Goal: Information Seeking & Learning: Learn about a topic

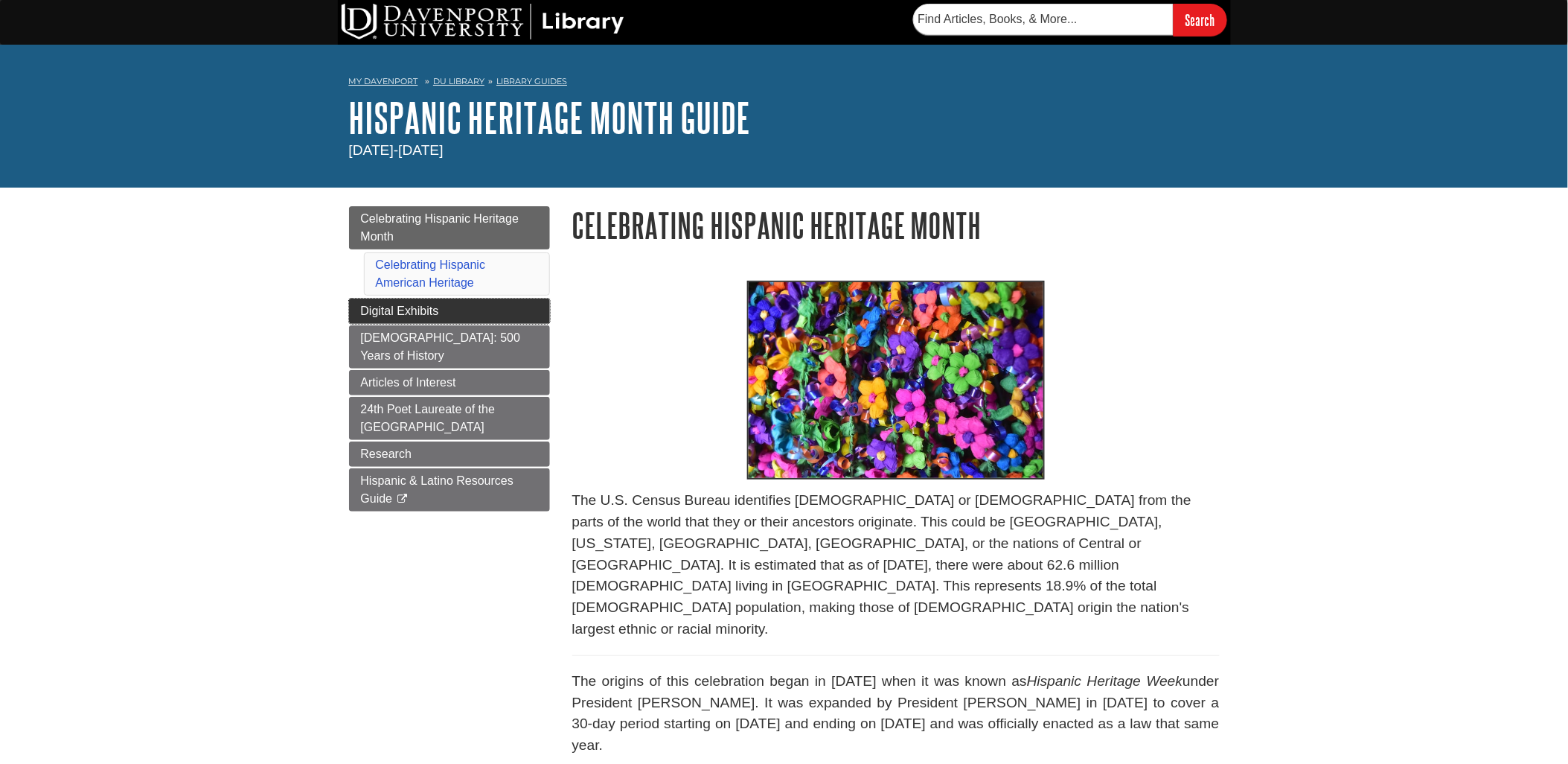
click at [419, 308] on span "Digital Exhibits" at bounding box center [400, 310] width 78 height 13
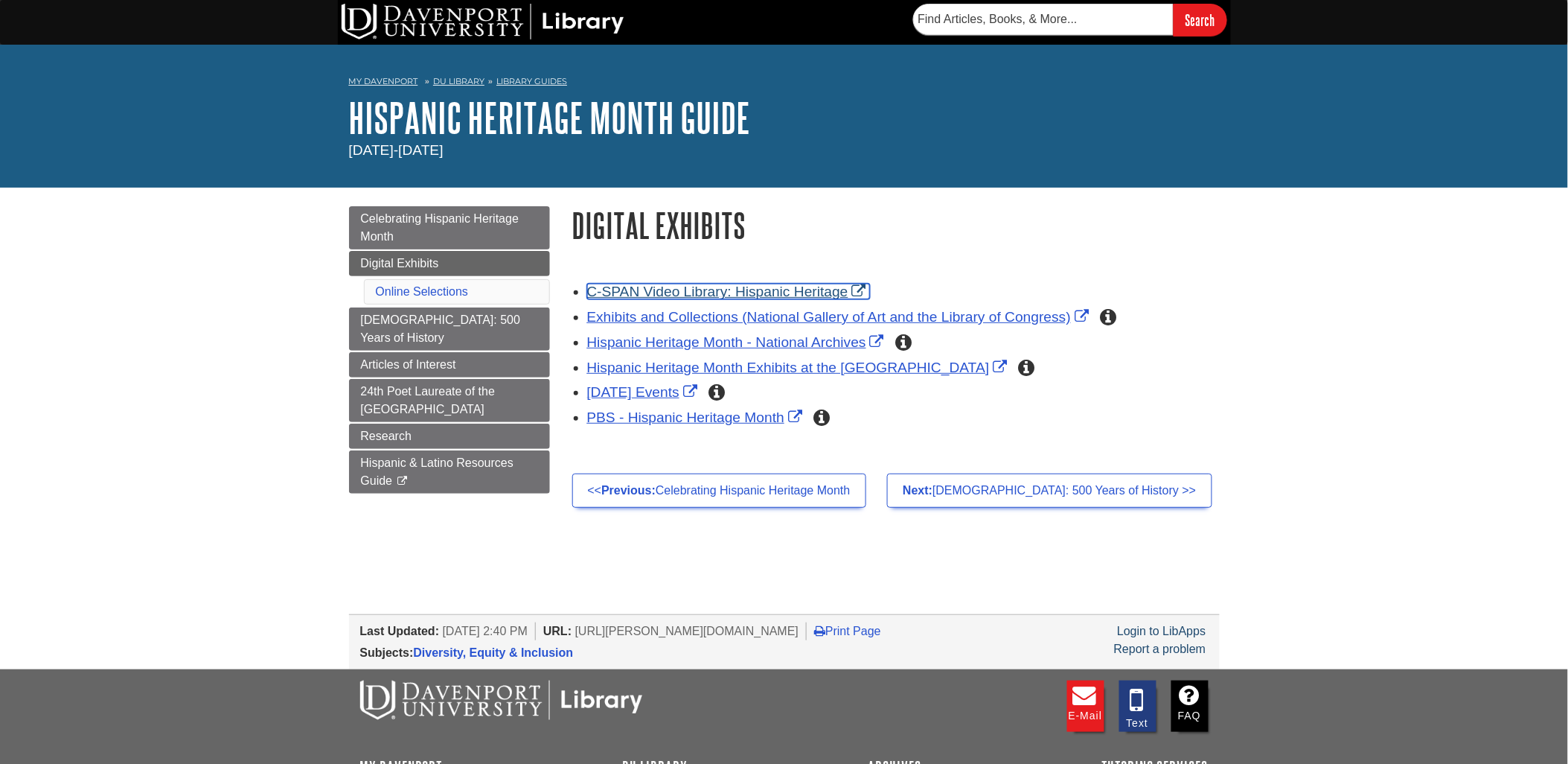
click at [686, 288] on link "C-SPAN Video Library: Hispanic Heritage" at bounding box center [728, 291] width 283 height 16
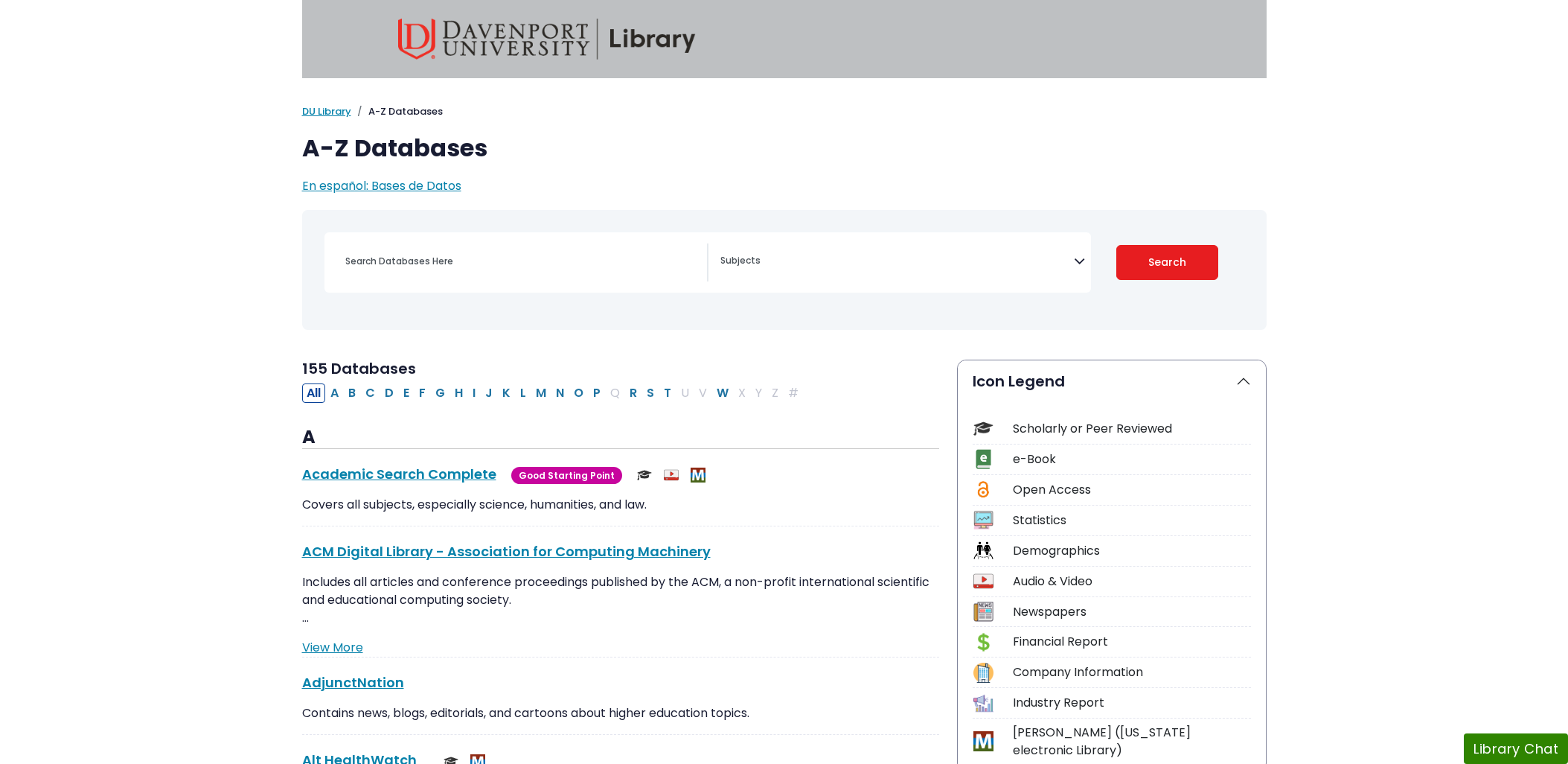
select select "Database Subject Filter"
drag, startPoint x: 306, startPoint y: 150, endPoint x: 381, endPoint y: 156, distance: 75.2
click at [381, 156] on h1 "A-Z Databases" at bounding box center [784, 148] width 965 height 29
drag, startPoint x: 381, startPoint y: 156, endPoint x: 226, endPoint y: 144, distance: 155.5
click at [226, 144] on div "My Davenport DU Library Library Guides A-Z Databases A-Z Databases En español: …" at bounding box center [784, 149] width 1568 height 91
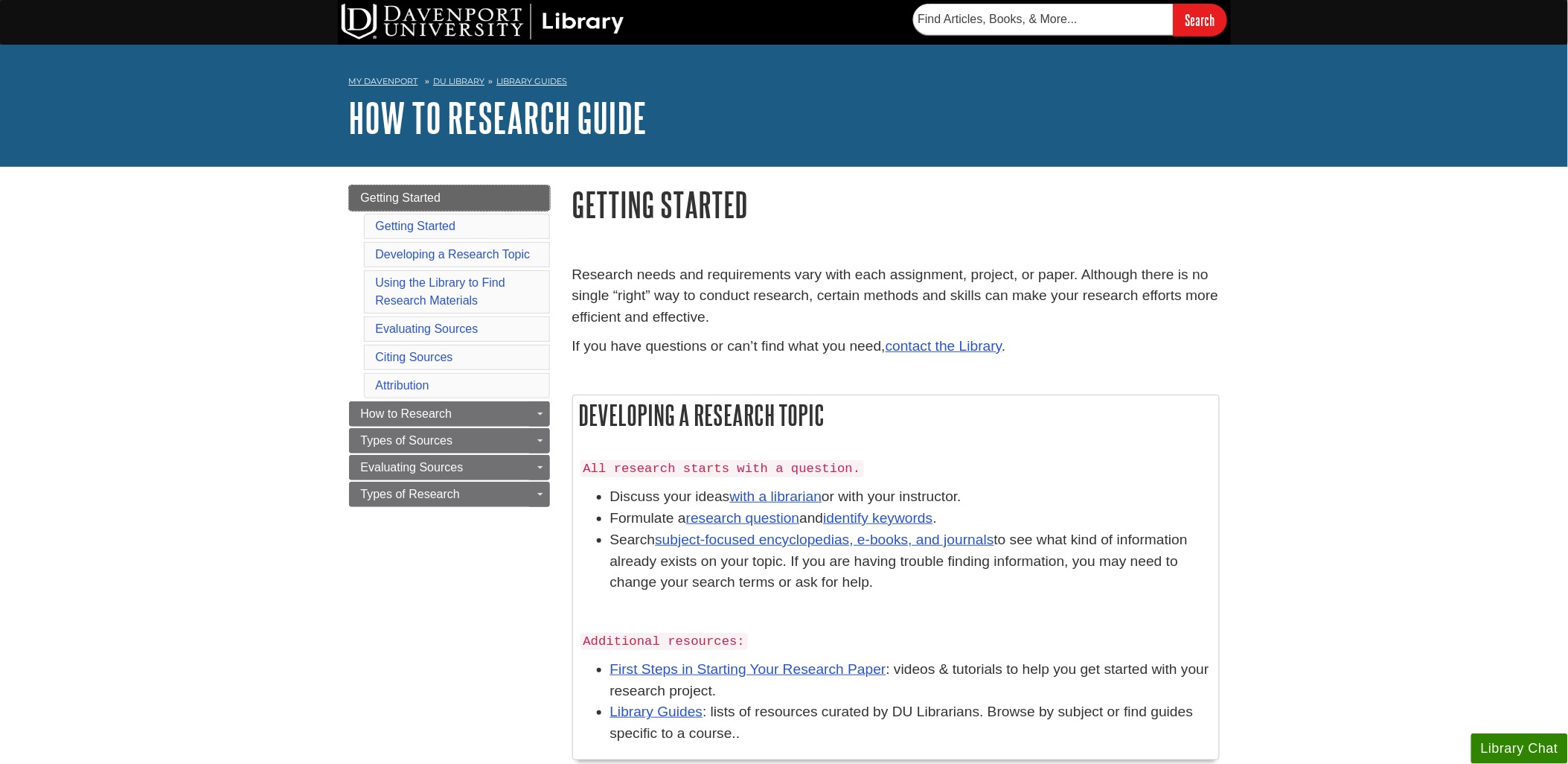
click at [397, 196] on span "Getting Started" at bounding box center [400, 198] width 81 height 13
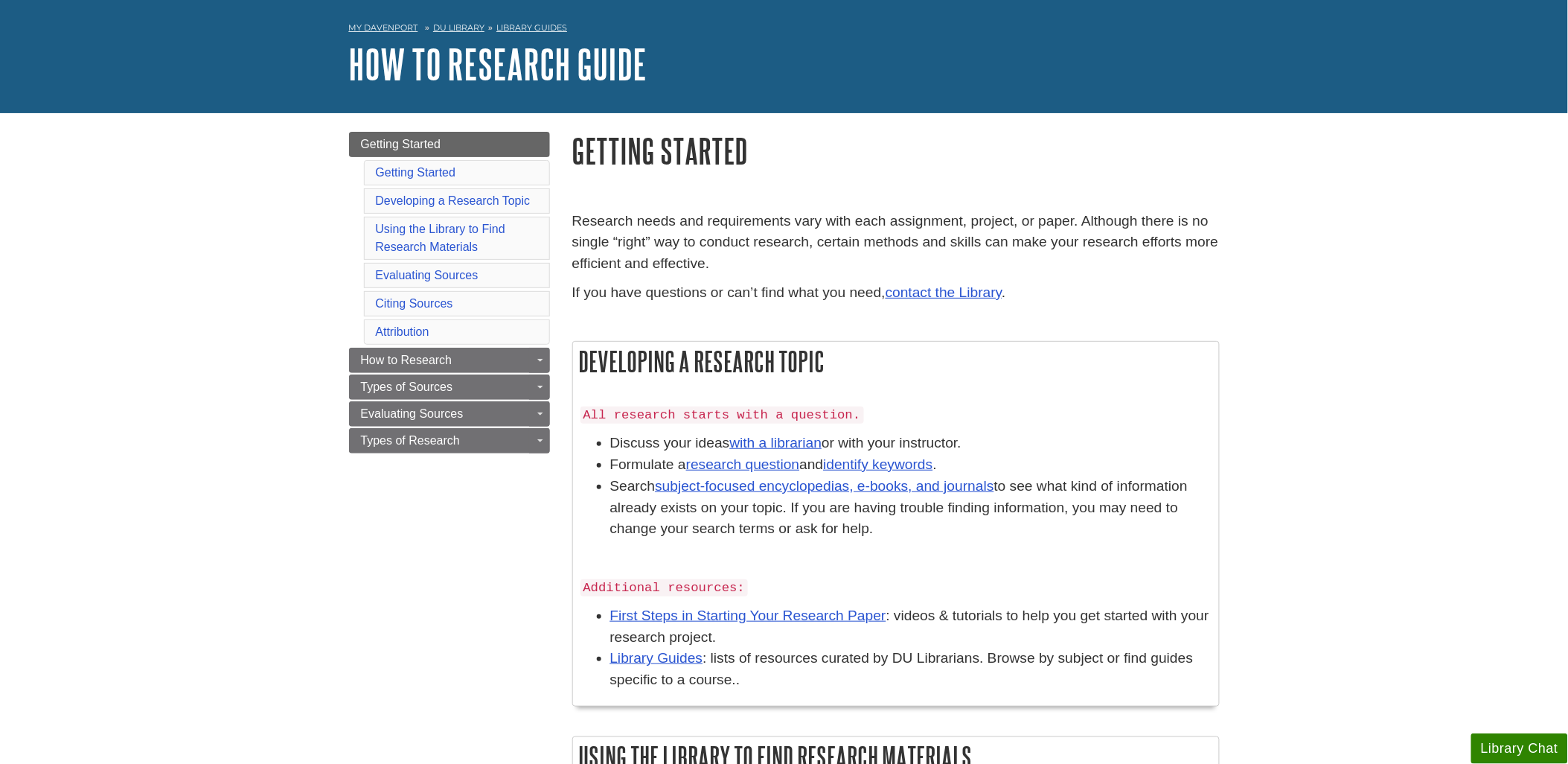
scroll to position [82, 0]
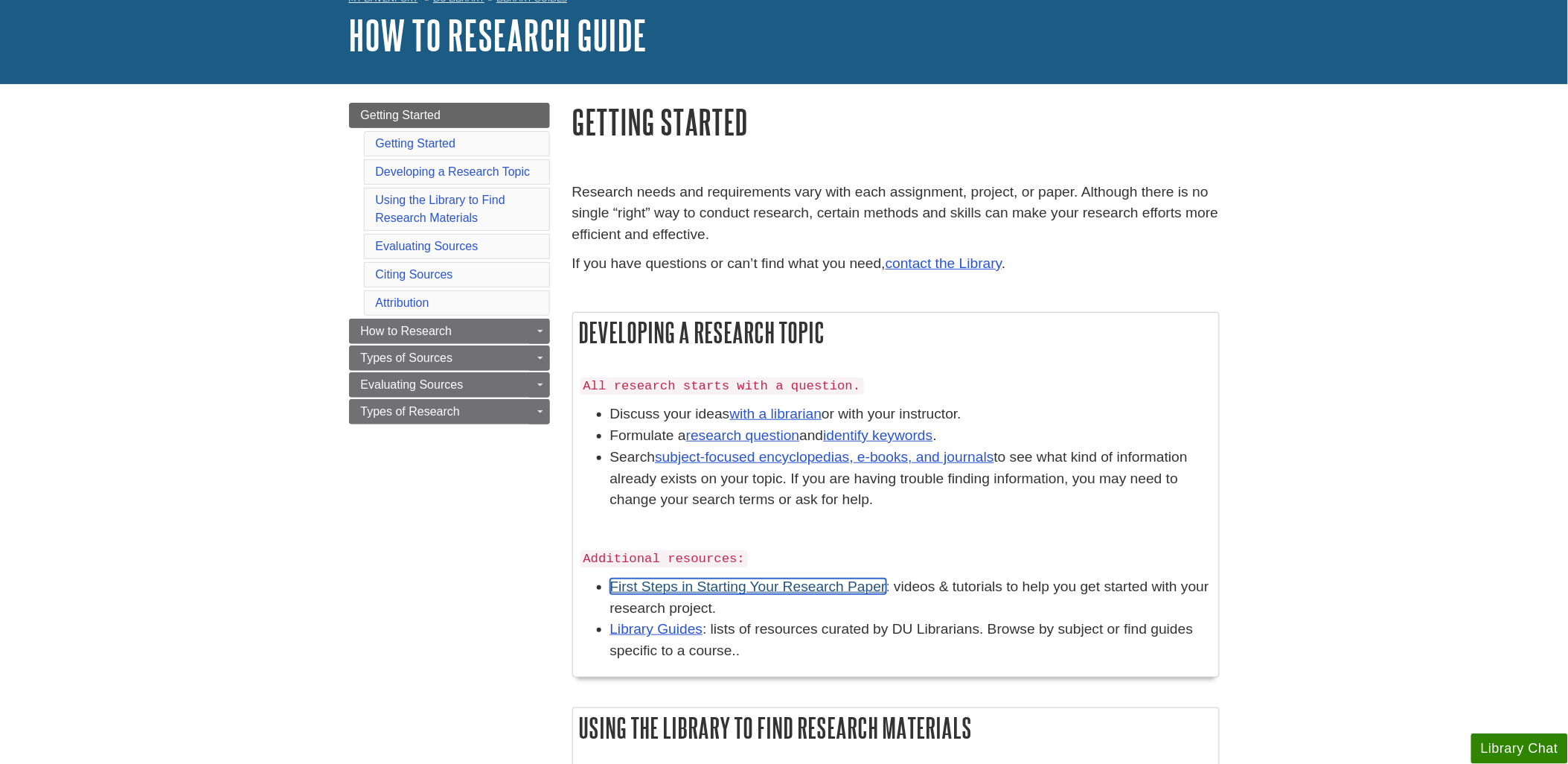
click at [651, 589] on link "First Steps in Starting Your Research Paper" at bounding box center [748, 586] width 277 height 16
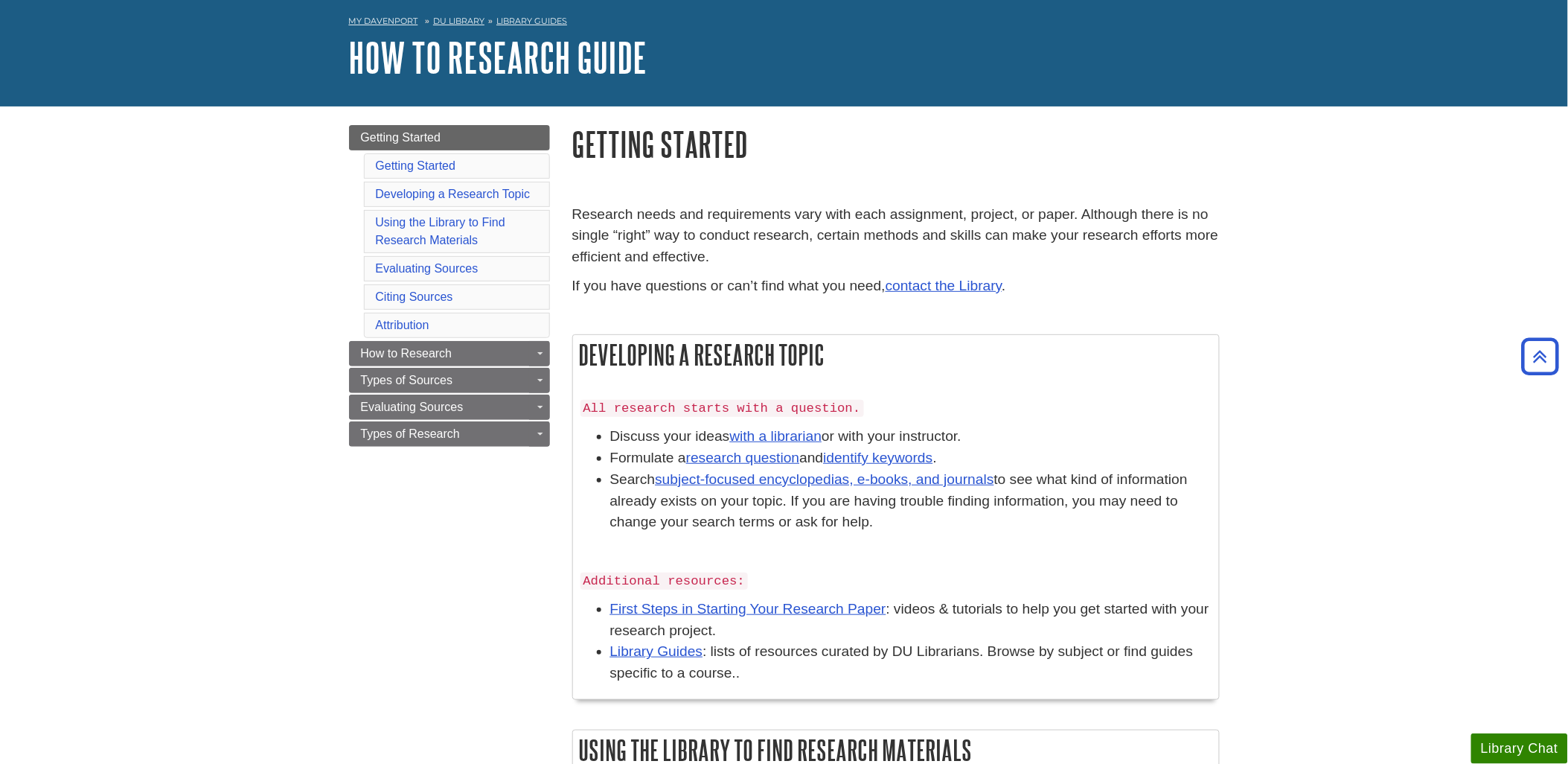
scroll to position [0, 0]
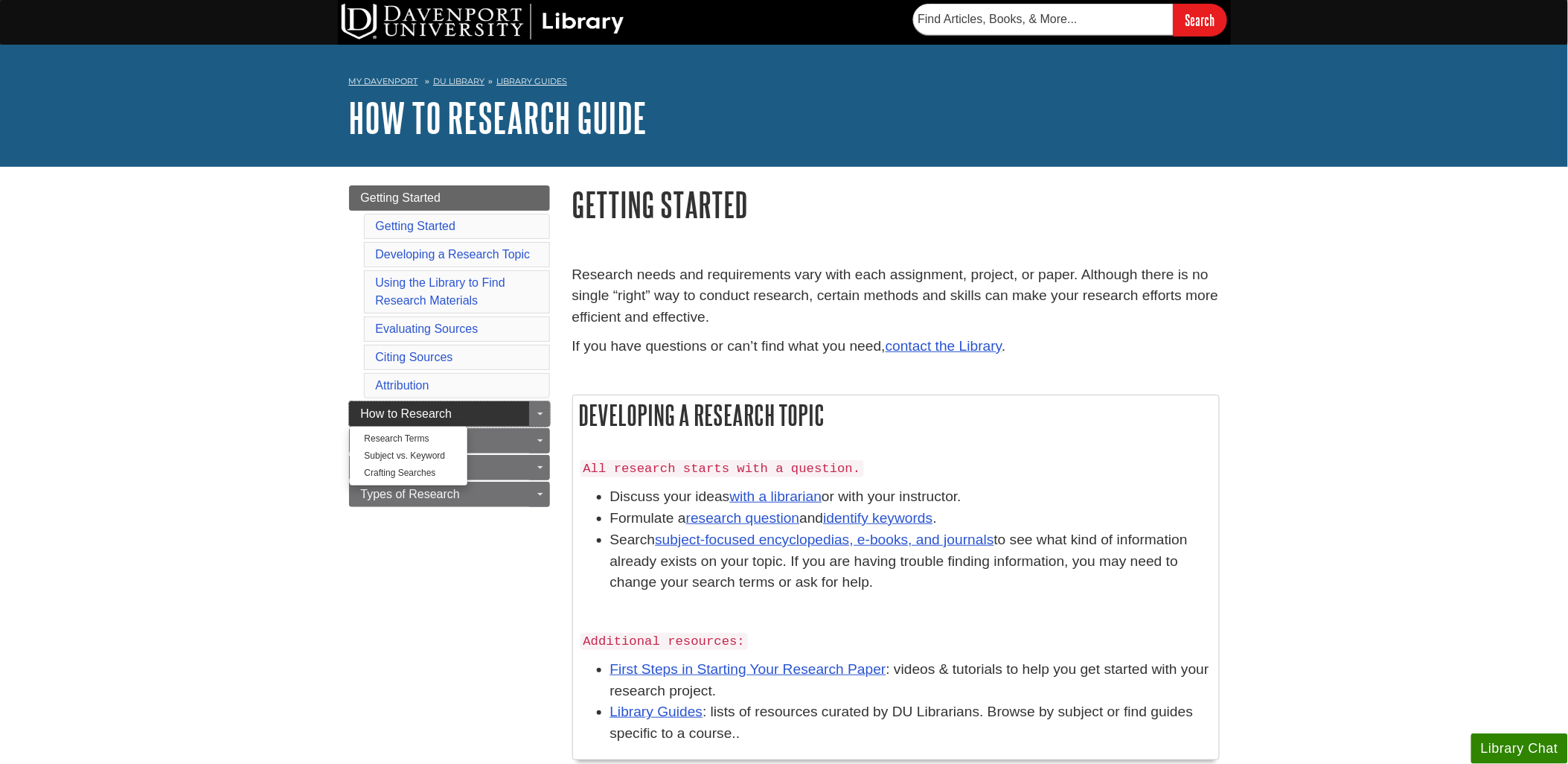
click at [381, 413] on span "How to Research" at bounding box center [407, 414] width 92 height 13
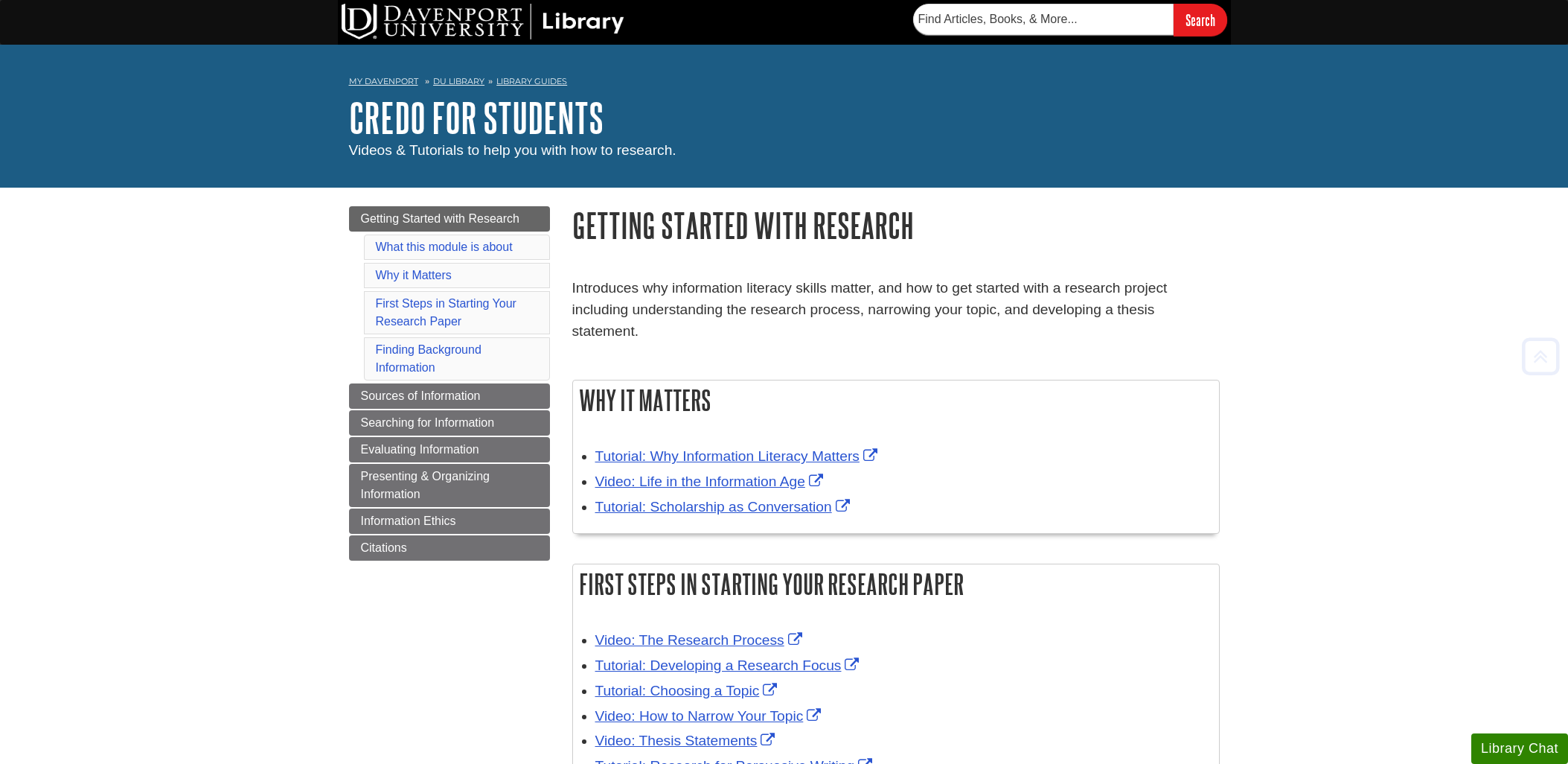
scroll to position [542, 0]
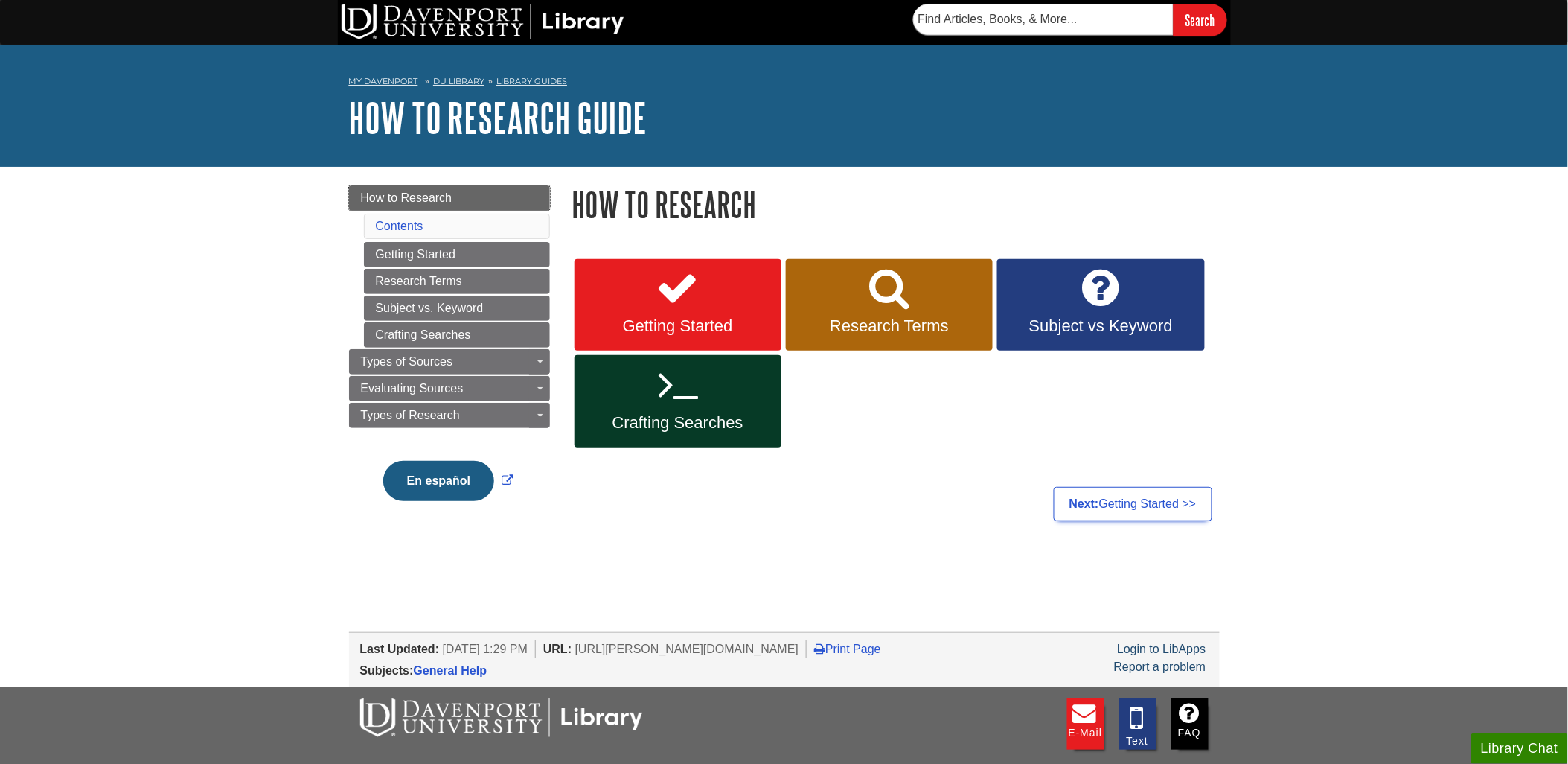
click at [407, 192] on span "How to Research" at bounding box center [407, 198] width 92 height 13
click at [392, 253] on link "Getting Started" at bounding box center [457, 254] width 186 height 25
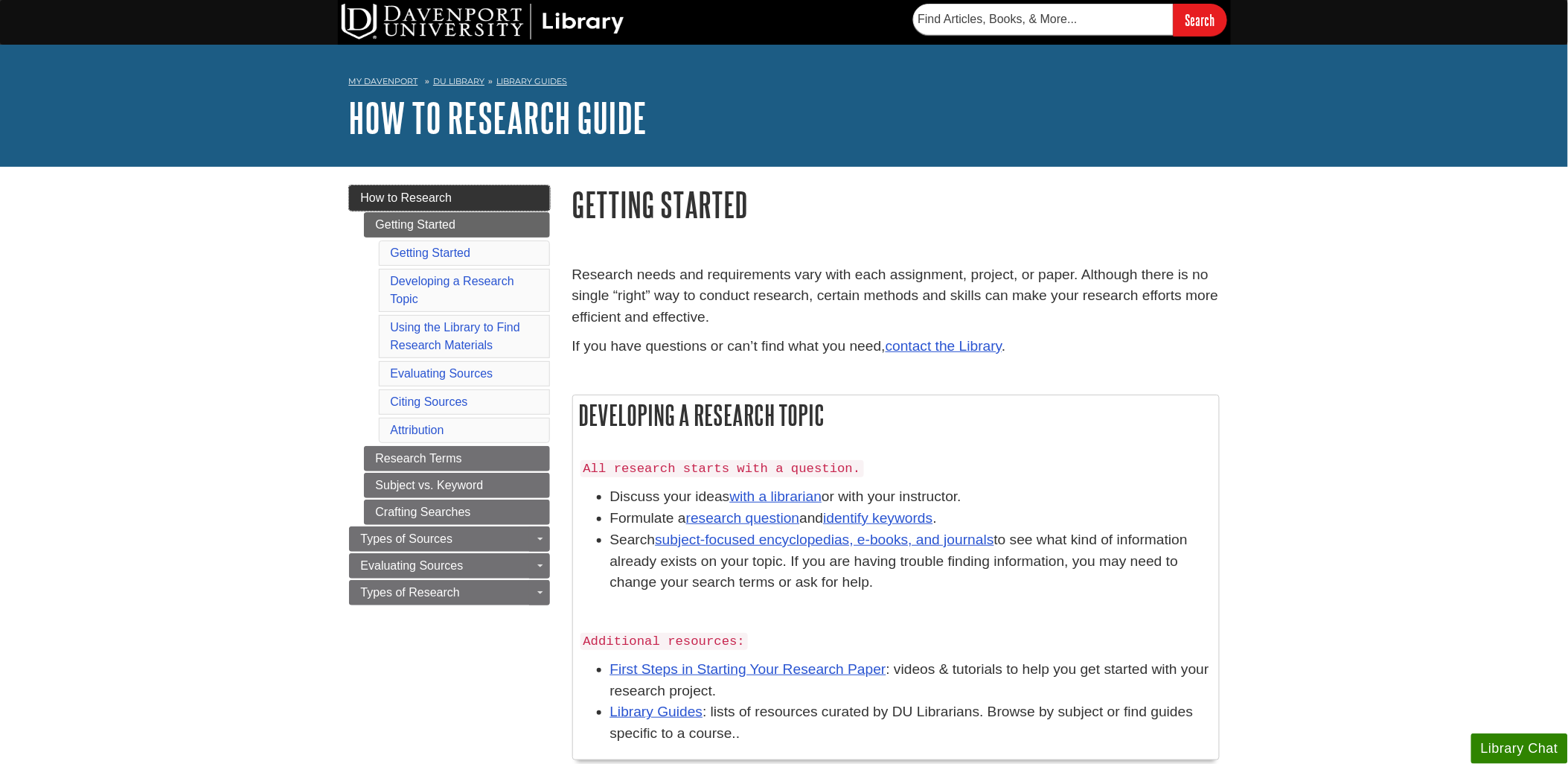
click at [414, 202] on span "How to Research" at bounding box center [407, 198] width 92 height 13
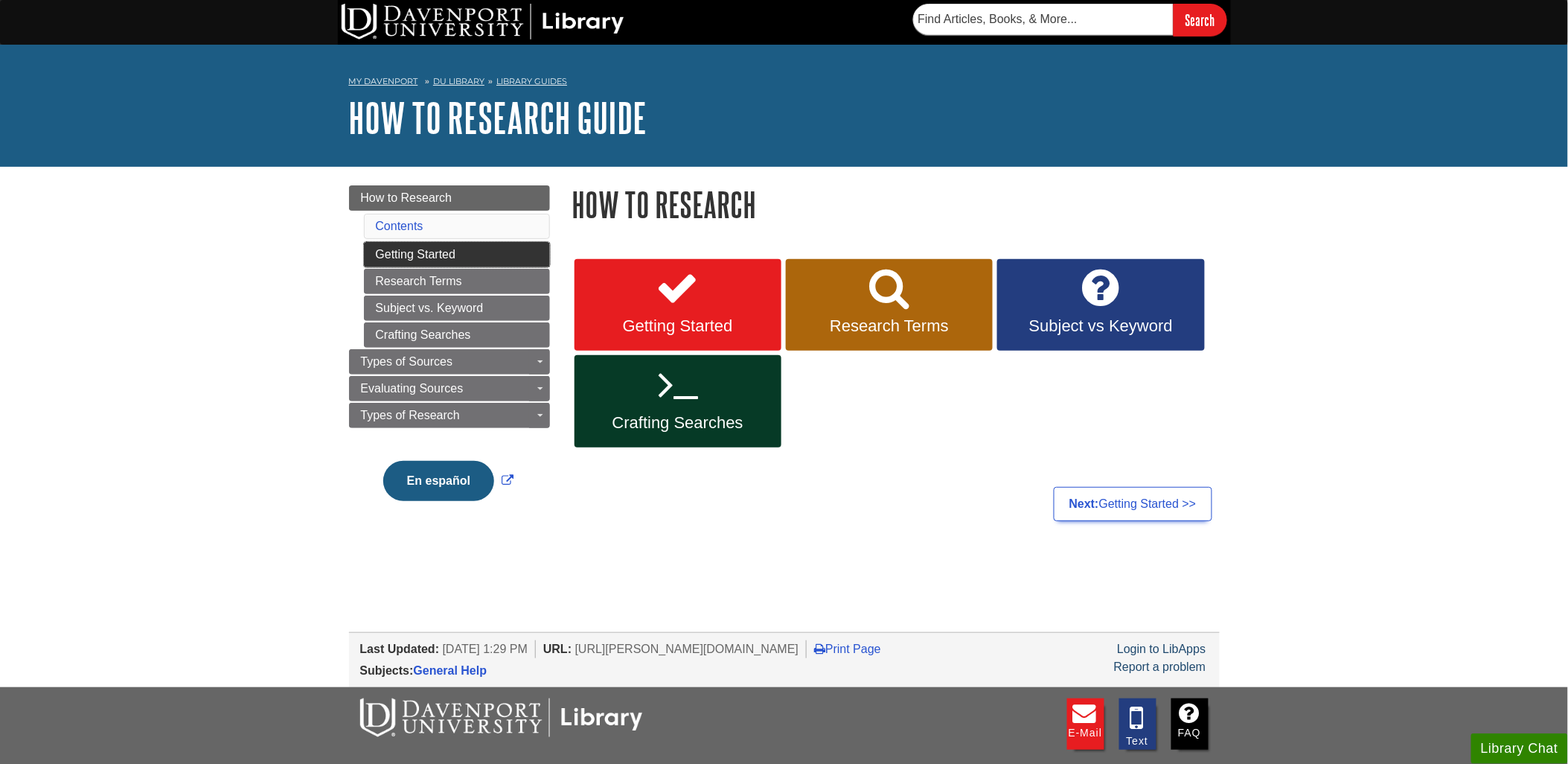
click at [439, 248] on link "Getting Started" at bounding box center [457, 254] width 186 height 25
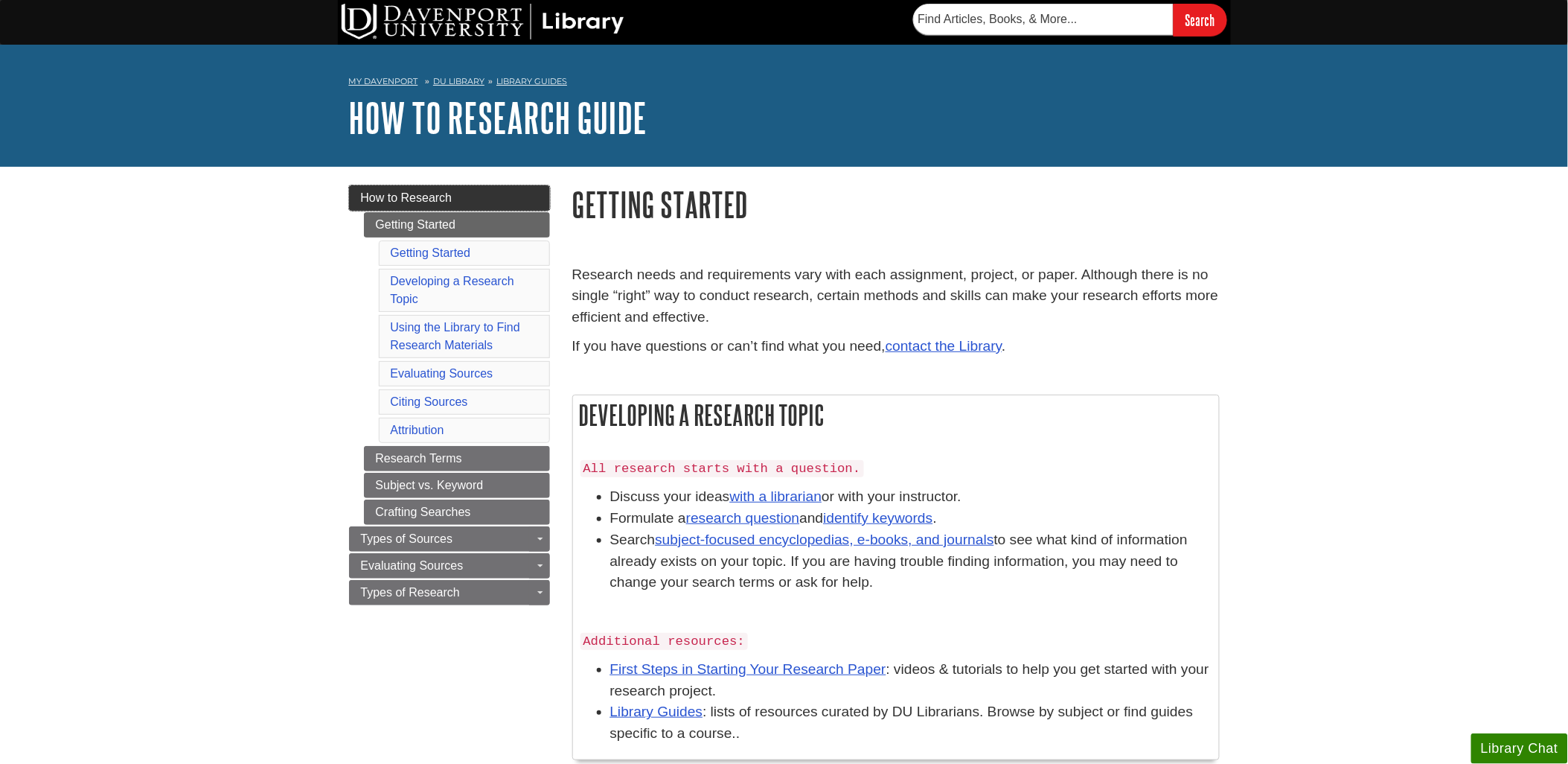
click at [419, 193] on span "How to Research" at bounding box center [407, 198] width 92 height 13
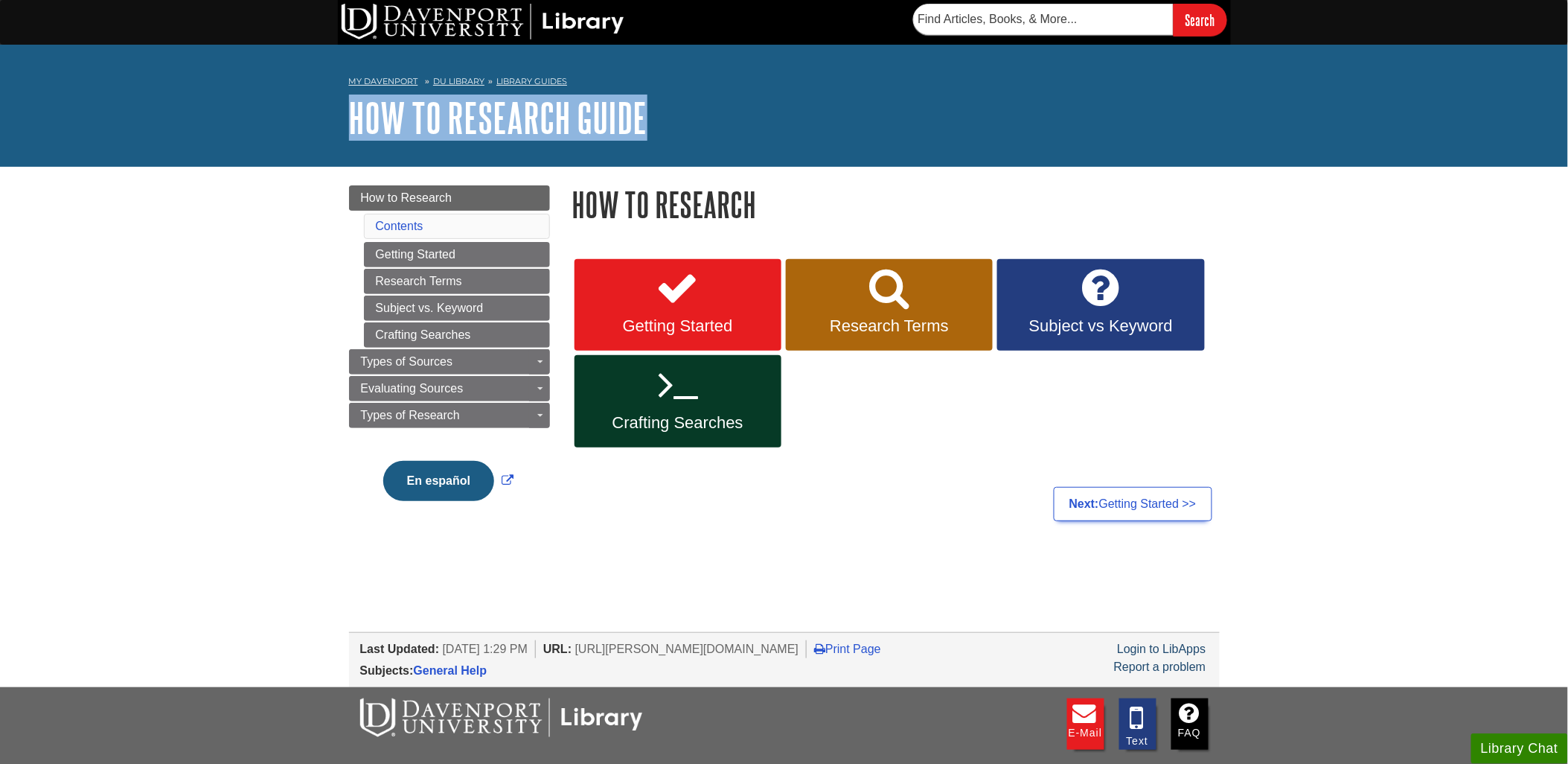
drag, startPoint x: 657, startPoint y: 116, endPoint x: 329, endPoint y: 131, distance: 328.3
click at [329, 131] on div "My [PERSON_NAME] DU Library Library Guides How to Research Guide How to Researc…" at bounding box center [784, 106] width 1568 height 122
copy link "How to Research Guide"
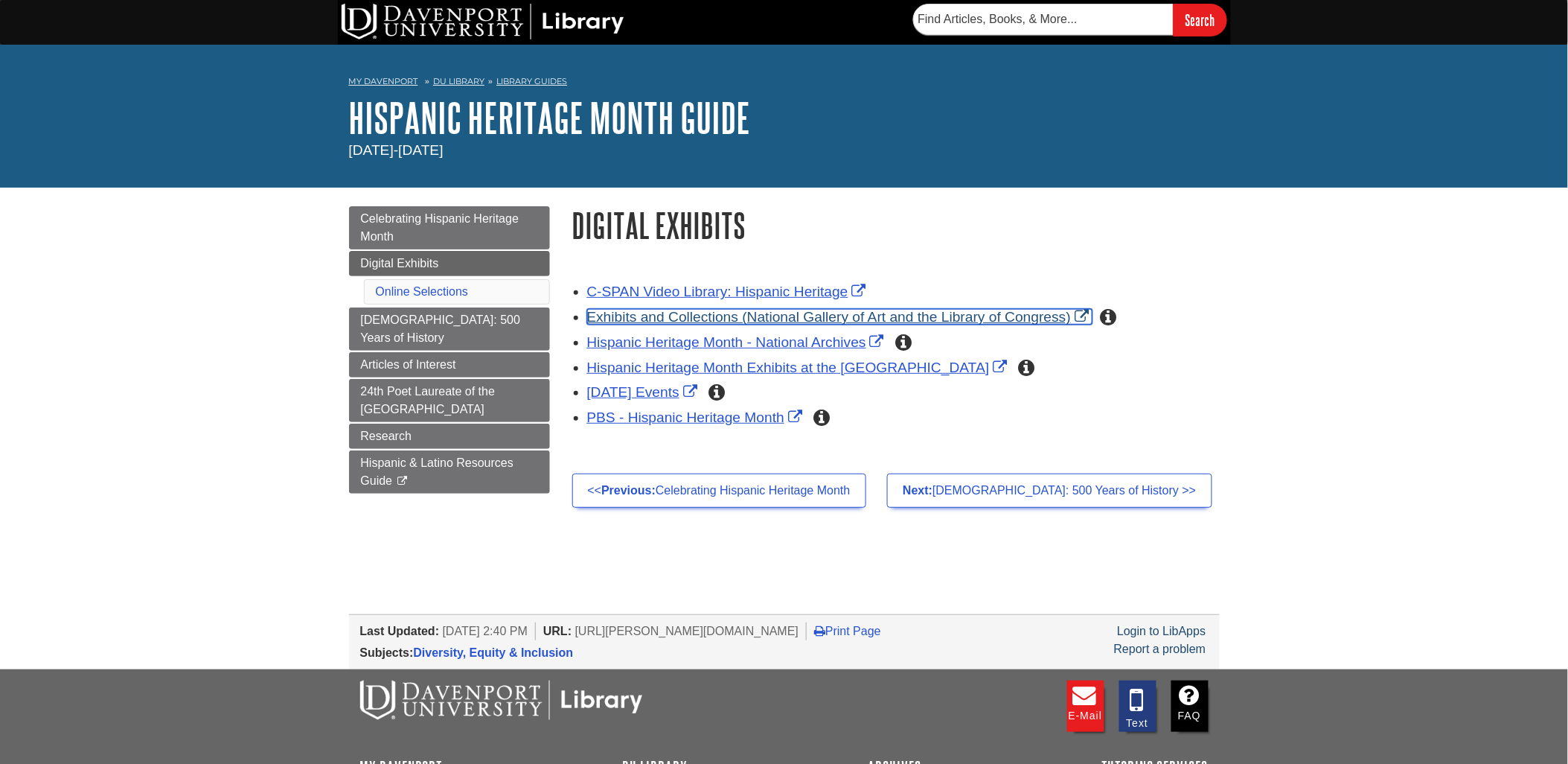
click at [698, 322] on link "Exhibits and Collections (National Gallery of Art and the Library of Congress)" at bounding box center [840, 317] width 506 height 16
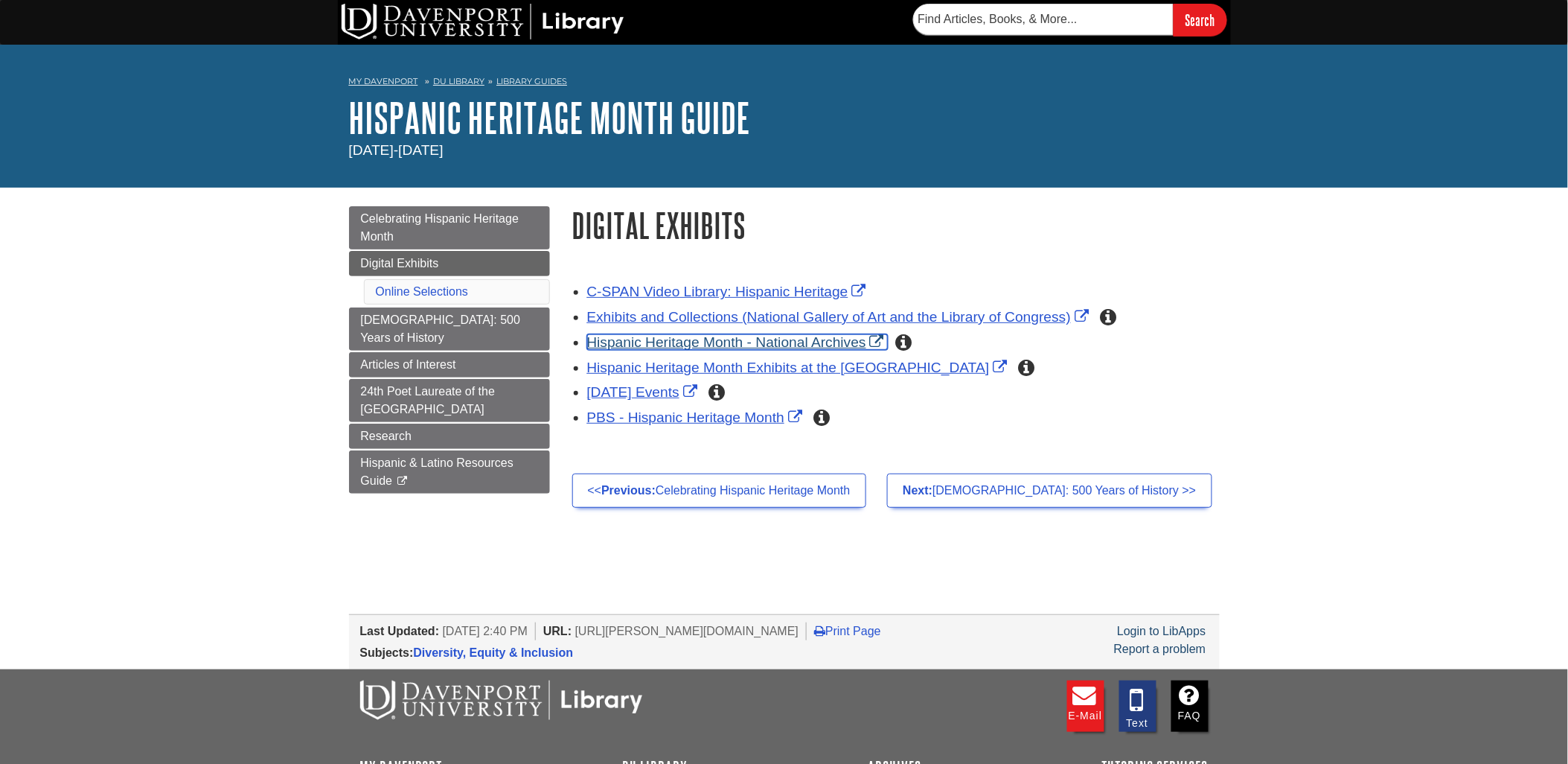
click at [710, 345] on link "Hispanic Heritage Month - National Archives" at bounding box center [737, 343] width 301 height 16
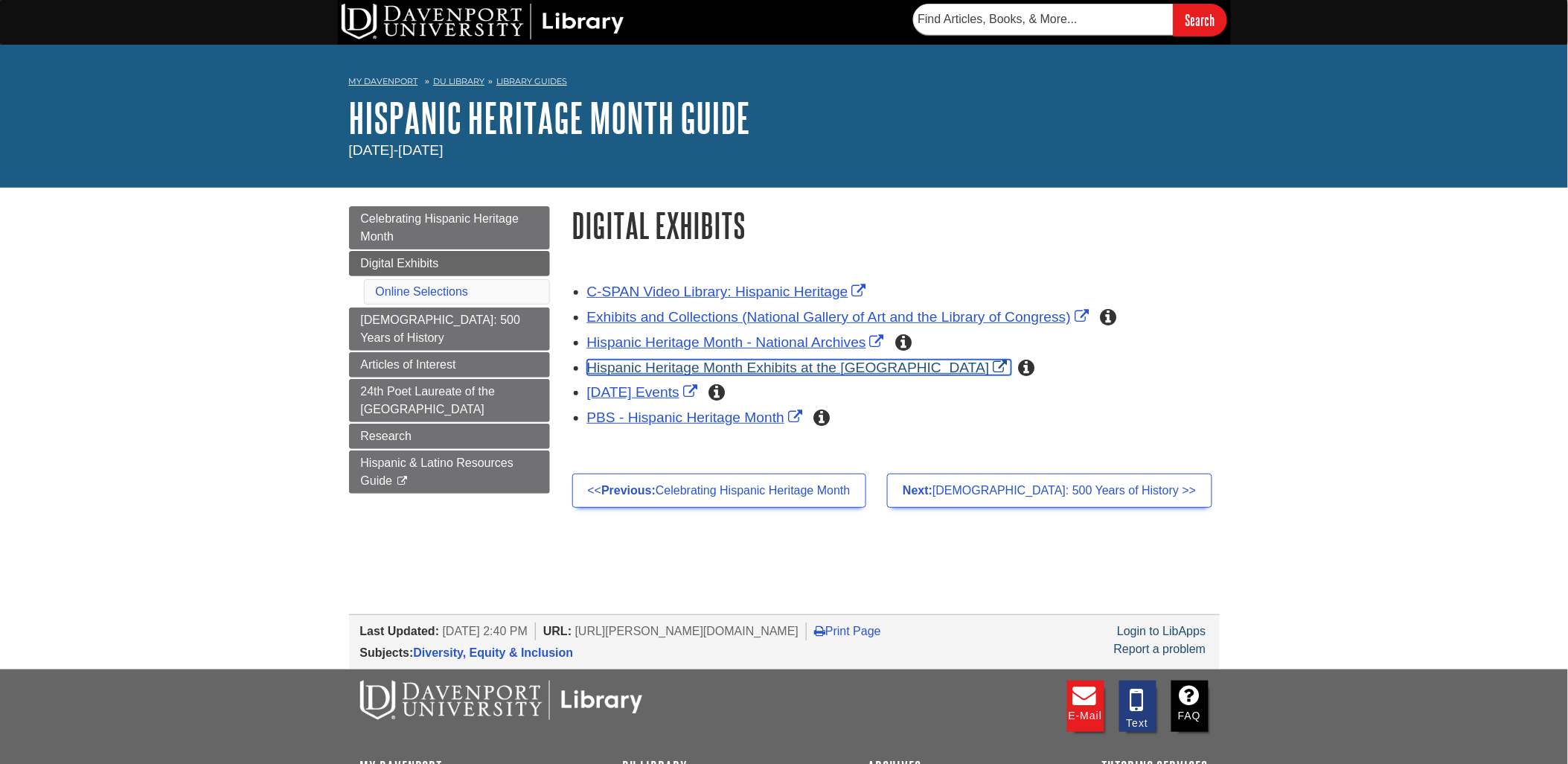
click at [622, 369] on link "Hispanic Heritage Month Exhibits at the Smithsonian" at bounding box center [798, 368] width 424 height 16
click at [676, 391] on link "National Hispanic Heritage Month Events" at bounding box center [643, 392] width 114 height 16
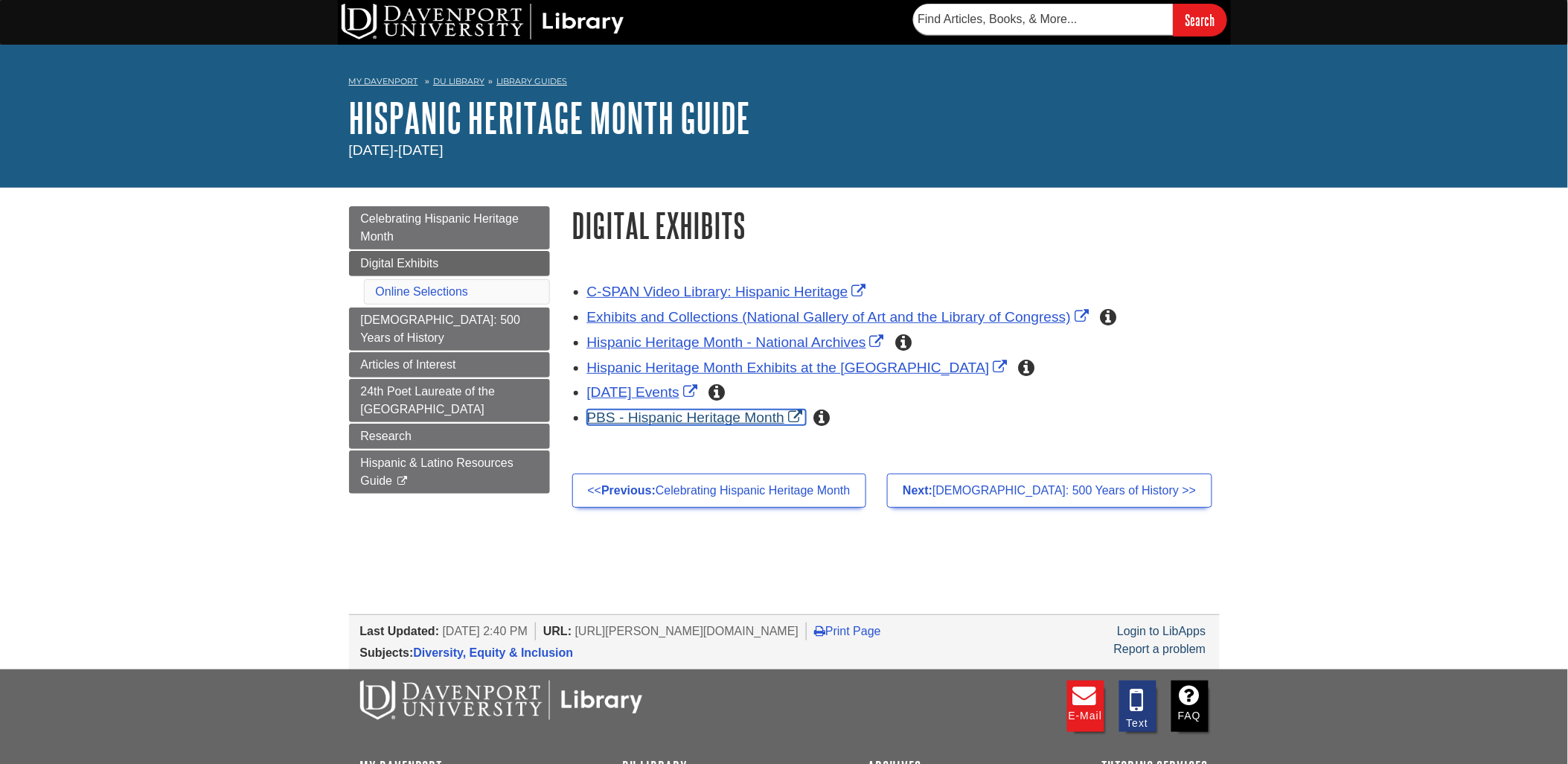
click at [641, 417] on link "PBS - Hispanic Heritage Month" at bounding box center [696, 417] width 219 height 16
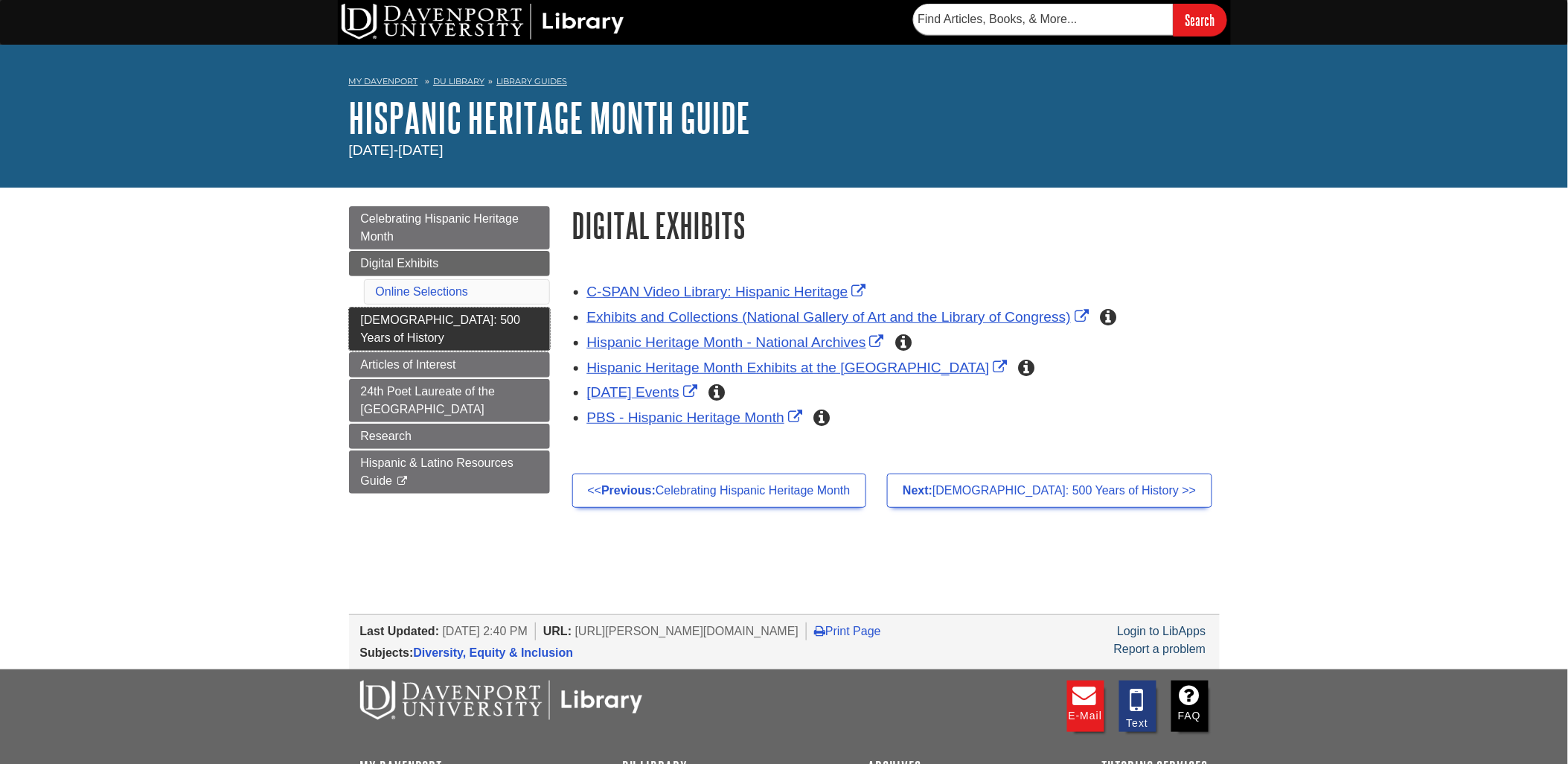
click at [391, 317] on span "Latino Americans: 500 Years of History" at bounding box center [440, 328] width 160 height 30
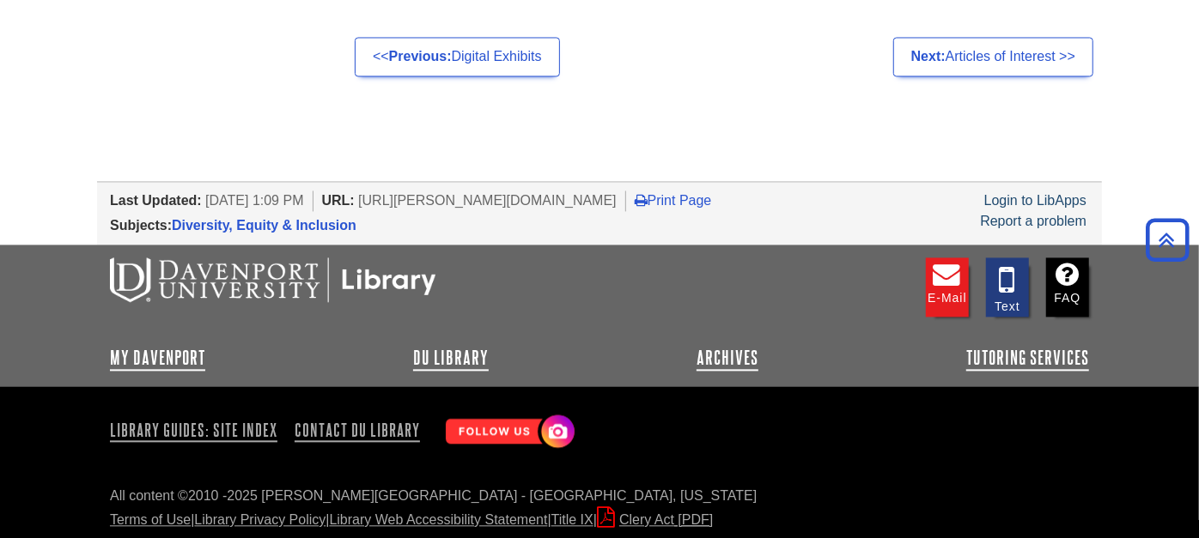
scroll to position [2102, 0]
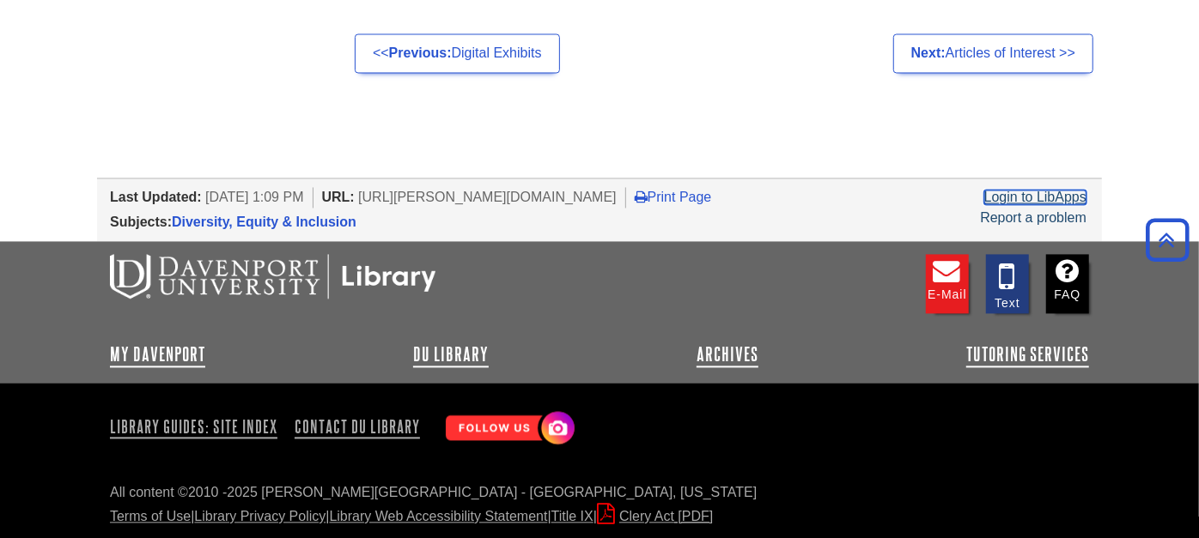
click at [1072, 192] on link "Login to LibApps" at bounding box center [1035, 197] width 102 height 15
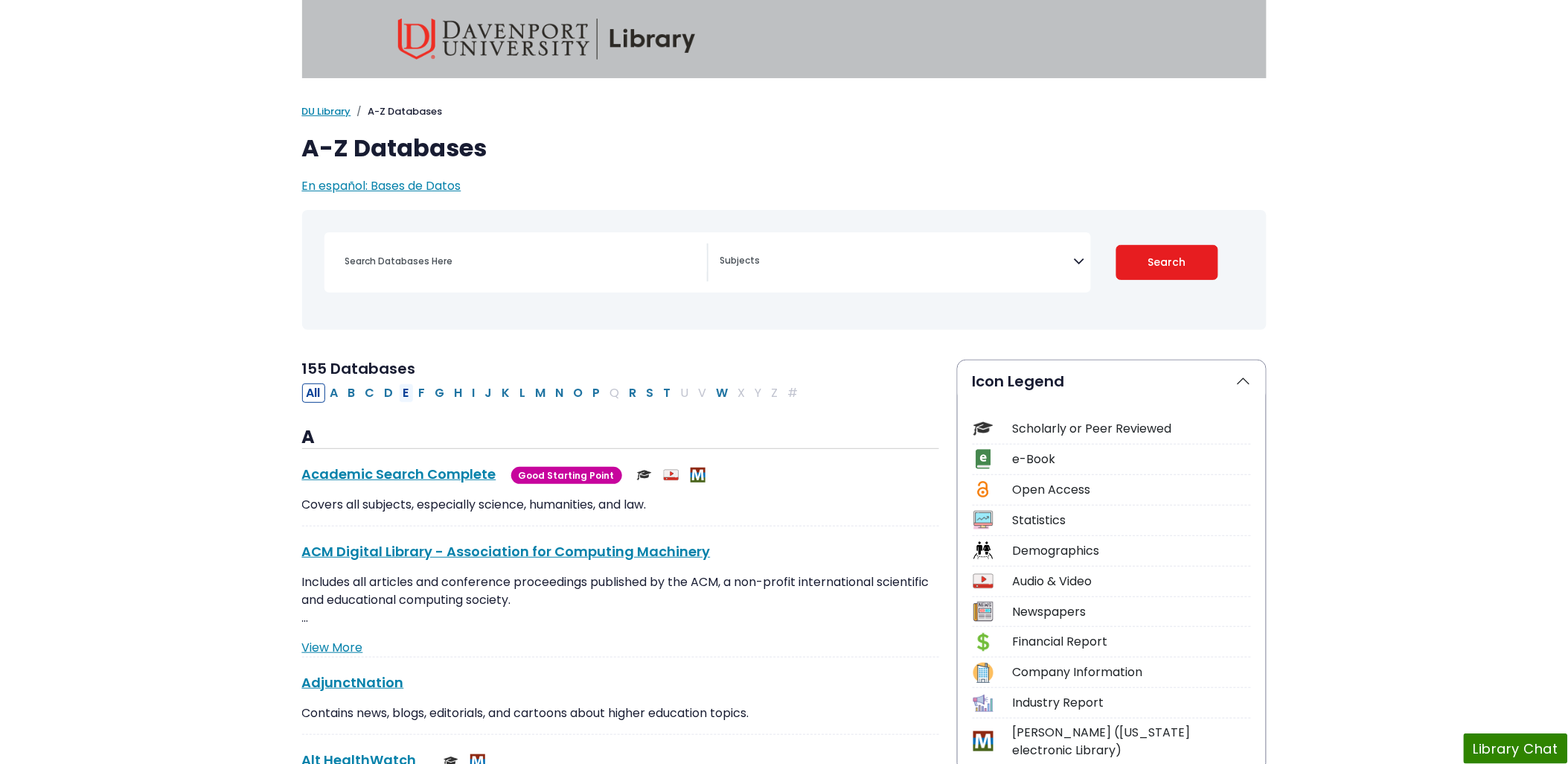
click at [408, 388] on button "E" at bounding box center [406, 393] width 15 height 19
select select "Database Subject Filter"
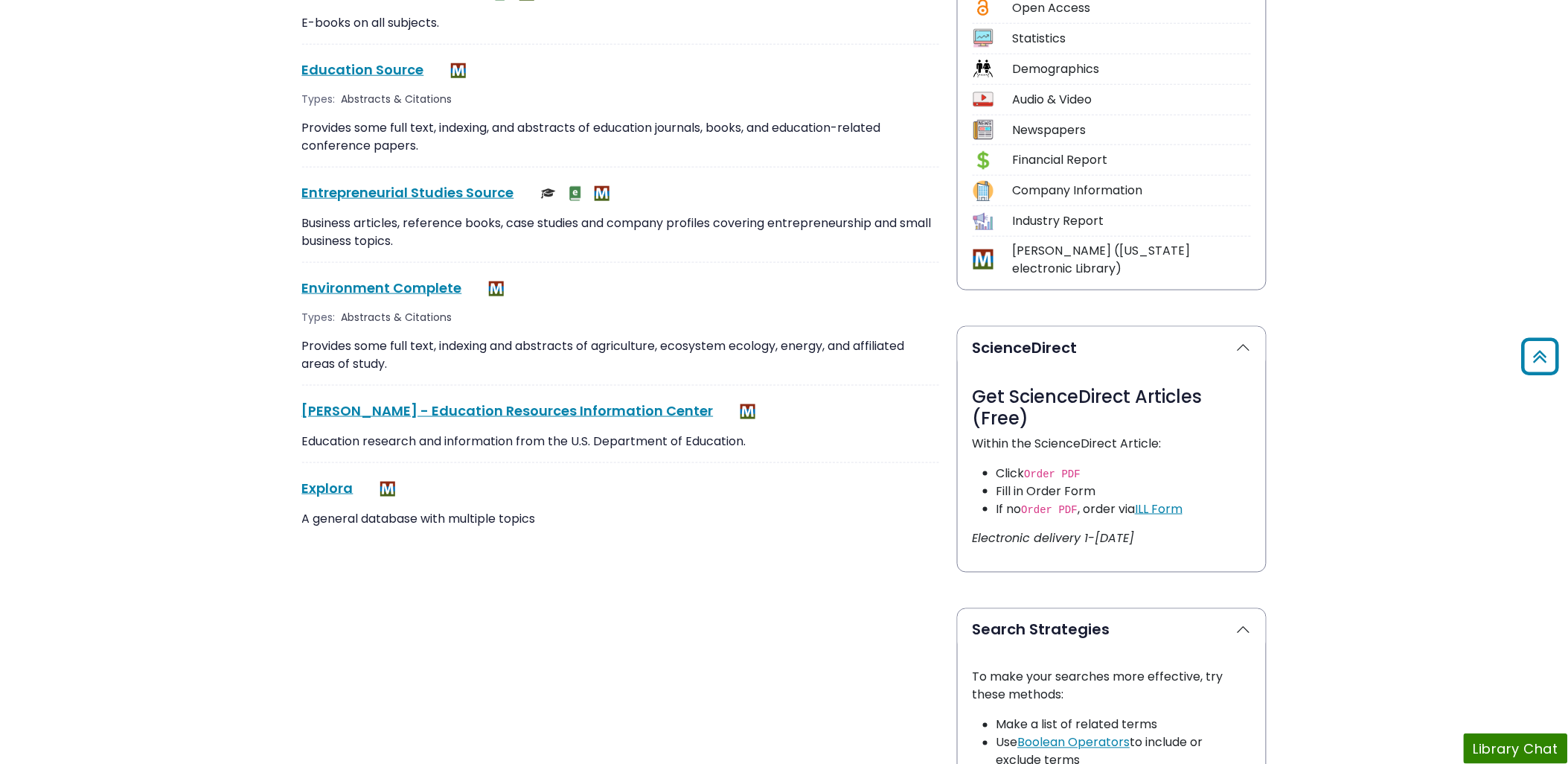
scroll to position [248, 0]
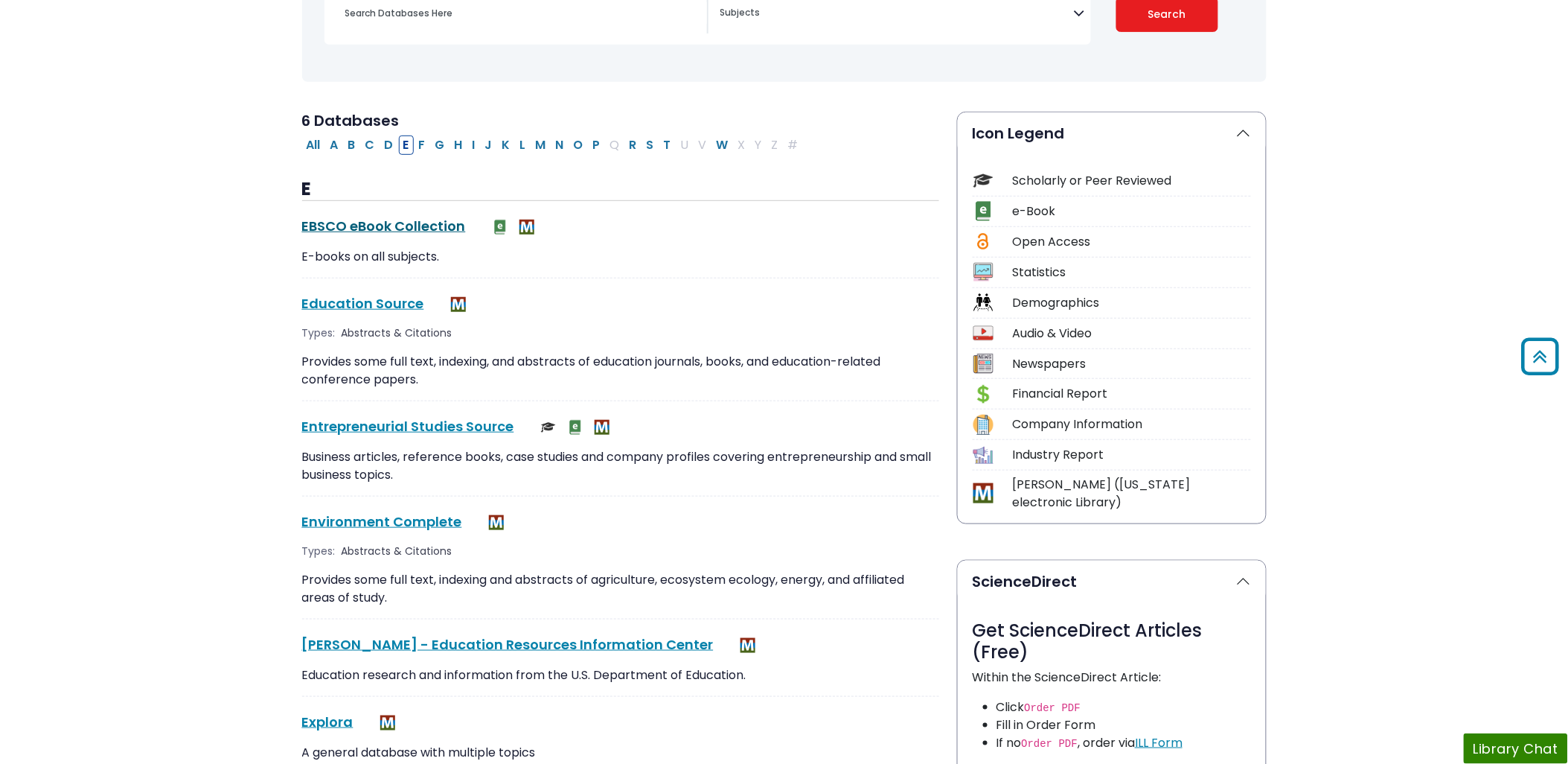
click at [394, 225] on link "EBSCO eBook Collection This link opens in a new window" at bounding box center [384, 225] width 164 height 18
